Goal: Check status

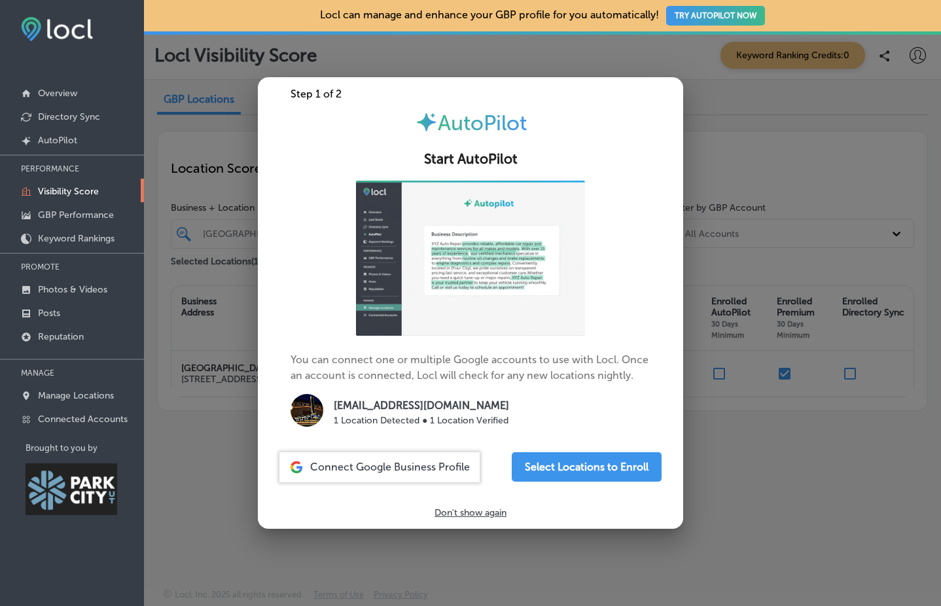
click at [745, 414] on div at bounding box center [470, 303] width 941 height 606
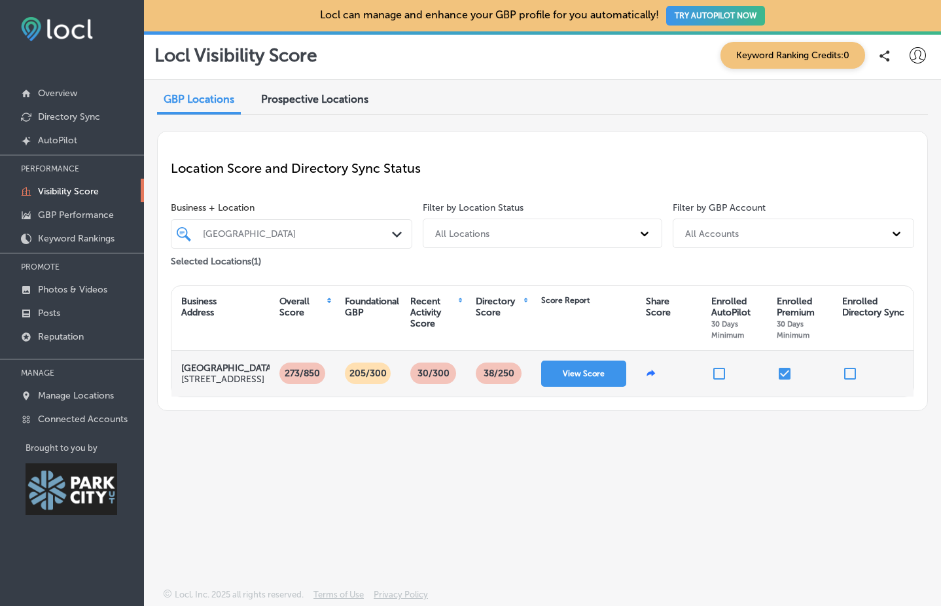
click at [424, 377] on p "30/300" at bounding box center [433, 374] width 43 height 22
click at [574, 374] on button "View Score" at bounding box center [583, 374] width 85 height 26
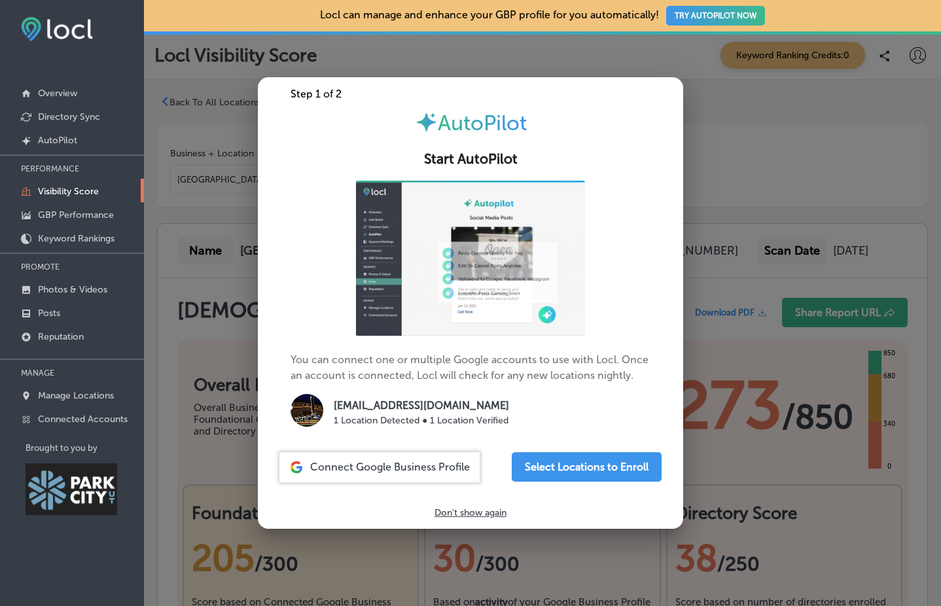
click at [767, 266] on div at bounding box center [470, 303] width 941 height 606
